Goal: Navigation & Orientation: Find specific page/section

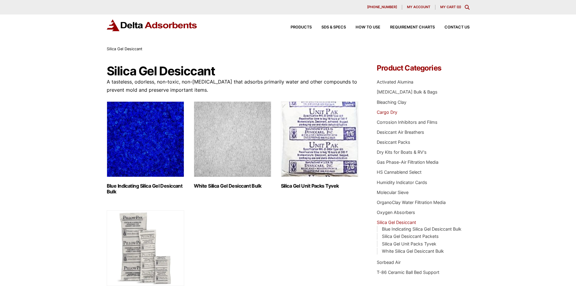
click at [390, 112] on link "Cargo Dry" at bounding box center [387, 111] width 21 height 5
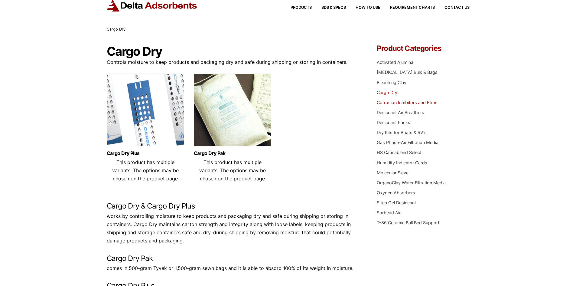
scroll to position [30, 0]
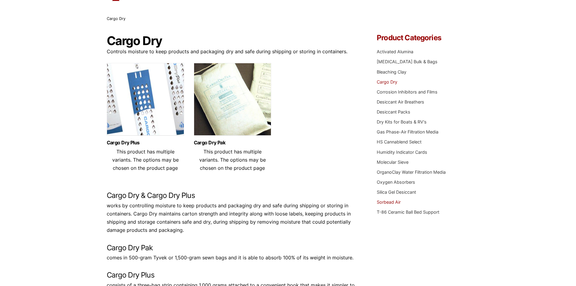
click at [384, 199] on link "Sorbead Air" at bounding box center [389, 201] width 24 height 5
